Goal: Task Accomplishment & Management: Use online tool/utility

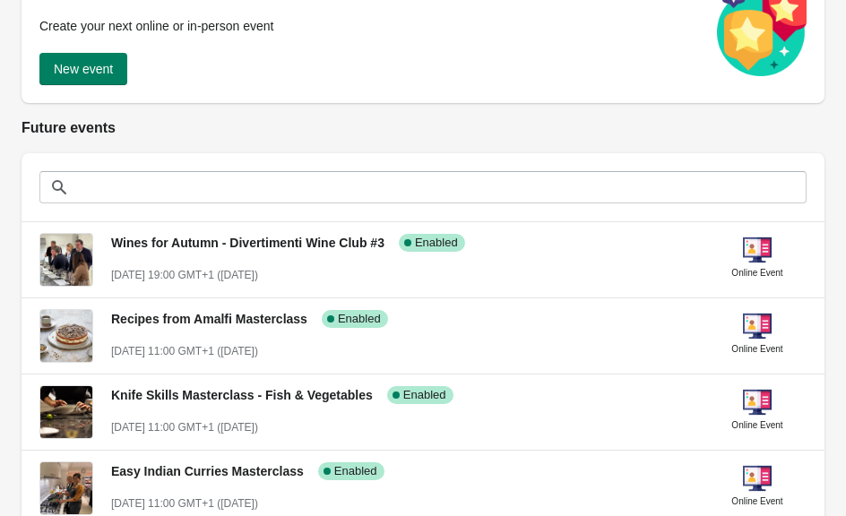
scroll to position [265, 0]
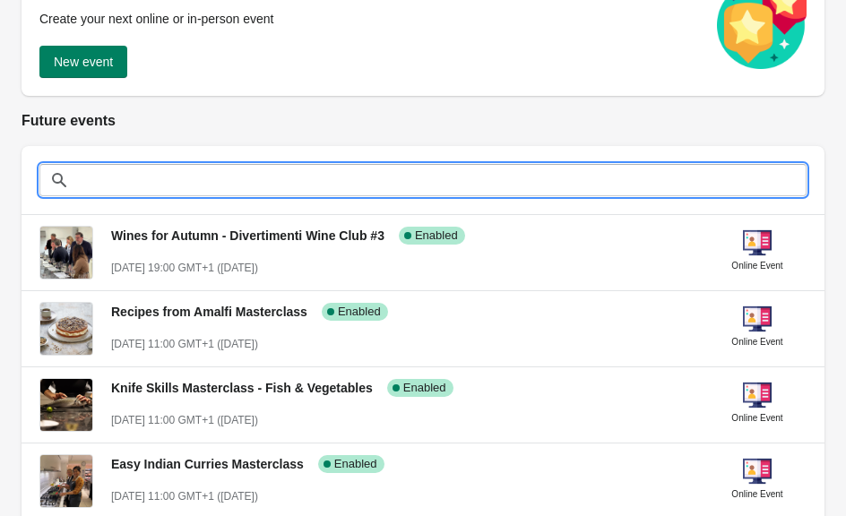
click at [370, 185] on input "text" at bounding box center [440, 180] width 731 height 32
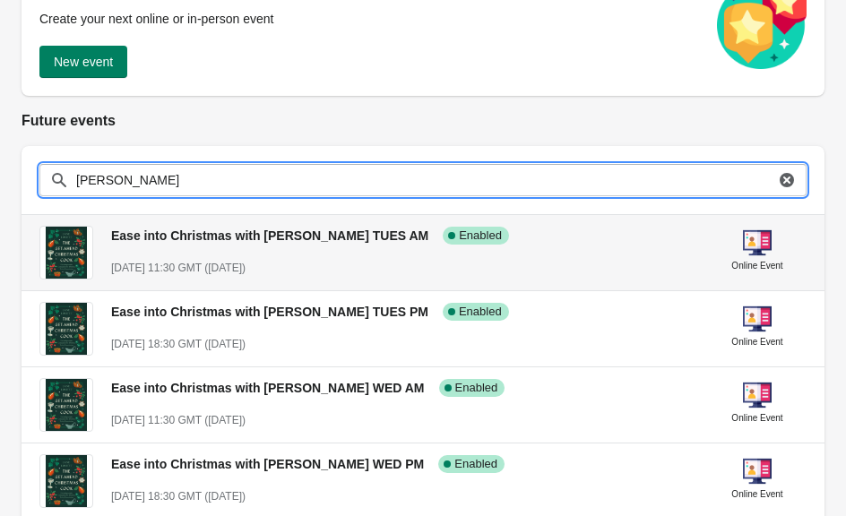
type input "jane"
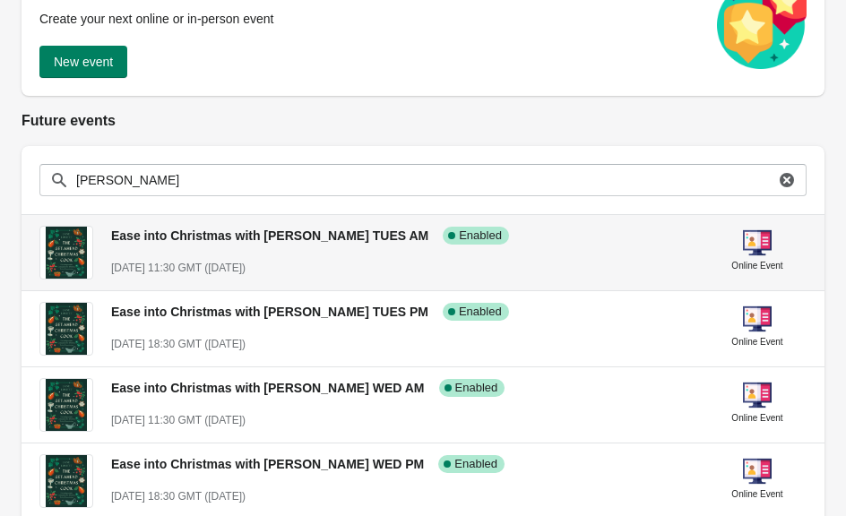
click at [614, 260] on div "November 18st, 2025 @ 11:30 GMT (in 76 days)" at bounding box center [402, 268] width 583 height 18
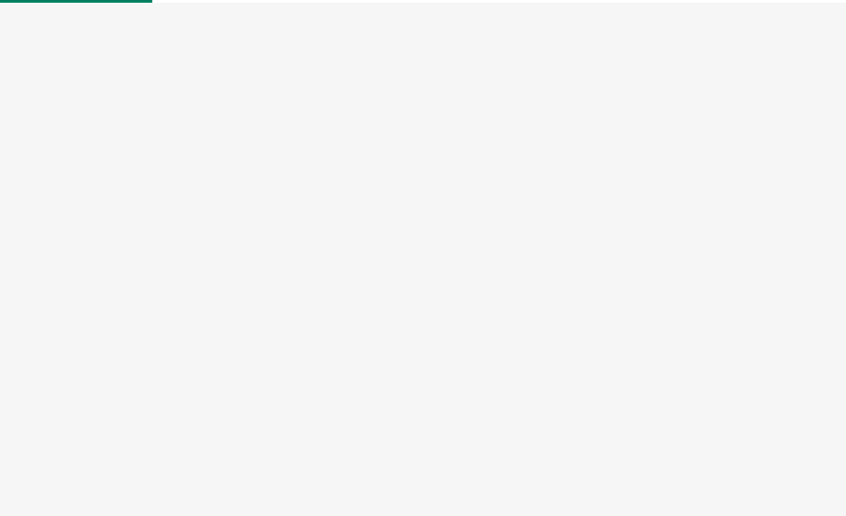
select select "US"
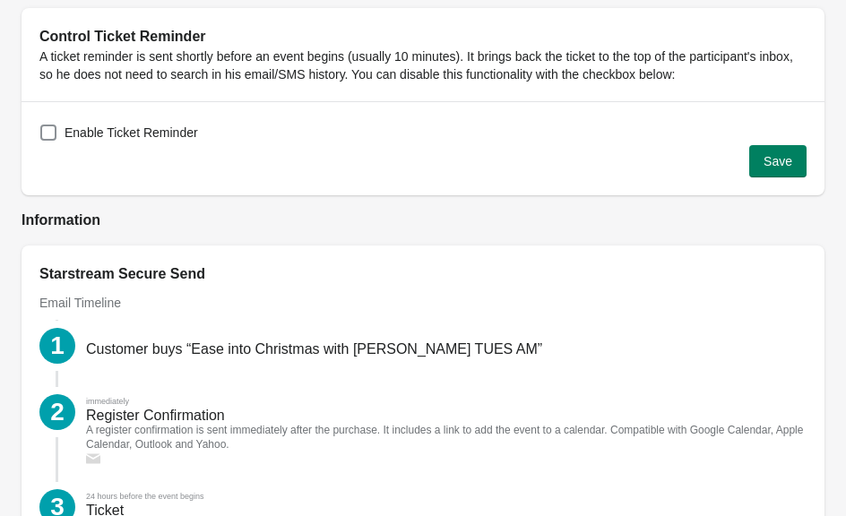
scroll to position [1957, 0]
